Goal: Task Accomplishment & Management: Manage account settings

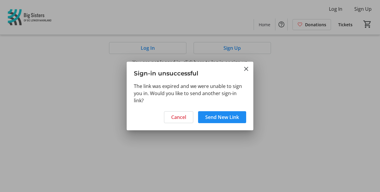
click at [213, 119] on span "Send New Link" at bounding box center [222, 117] width 34 height 7
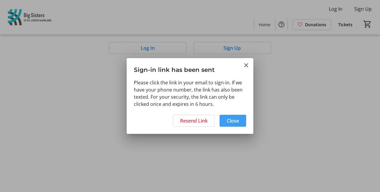
click at [236, 120] on span "Close" at bounding box center [233, 120] width 12 height 7
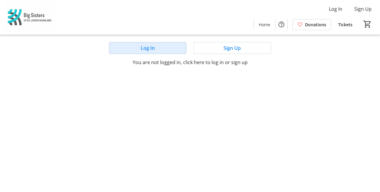
click at [146, 52] on span at bounding box center [147, 48] width 77 height 14
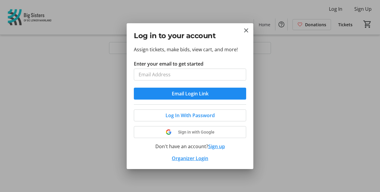
click at [207, 79] on input "Enter your email to get started" at bounding box center [190, 75] width 112 height 12
type input "[PERSON_NAME][EMAIL_ADDRESS][PERSON_NAME][DOMAIN_NAME]"
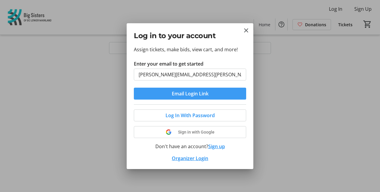
click at [189, 93] on span "Email Login Link" at bounding box center [190, 93] width 37 height 7
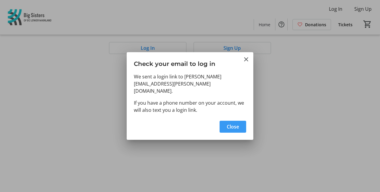
click at [234, 125] on span "Close" at bounding box center [233, 126] width 12 height 7
